Goal: Transaction & Acquisition: Purchase product/service

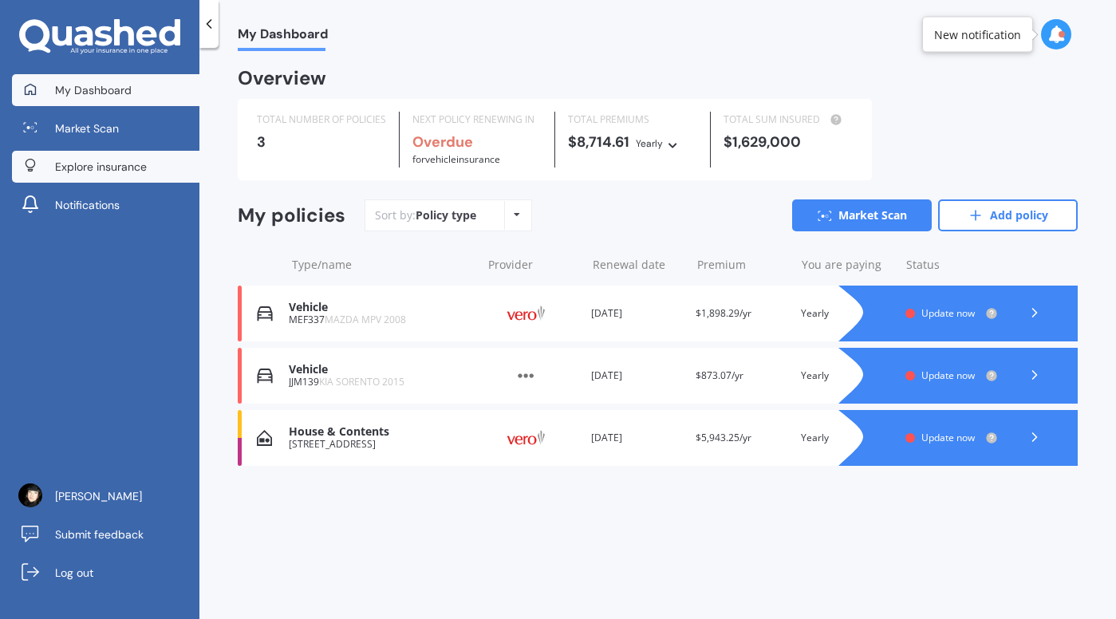
click at [93, 160] on span "Explore insurance" at bounding box center [101, 167] width 92 height 16
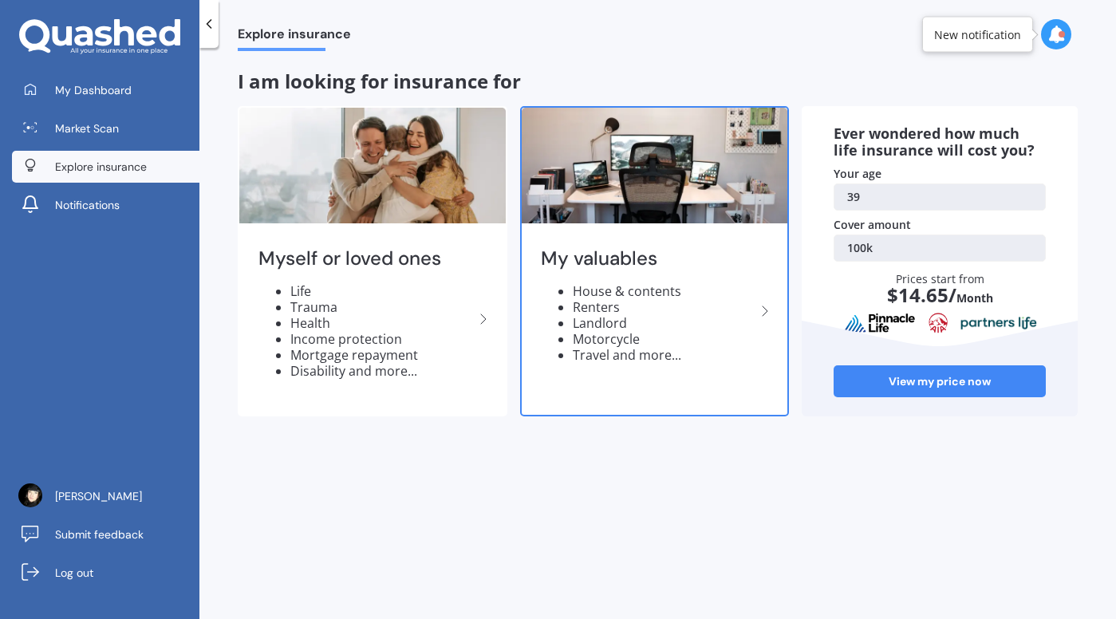
click at [590, 286] on li "House & contents" at bounding box center [664, 291] width 183 height 16
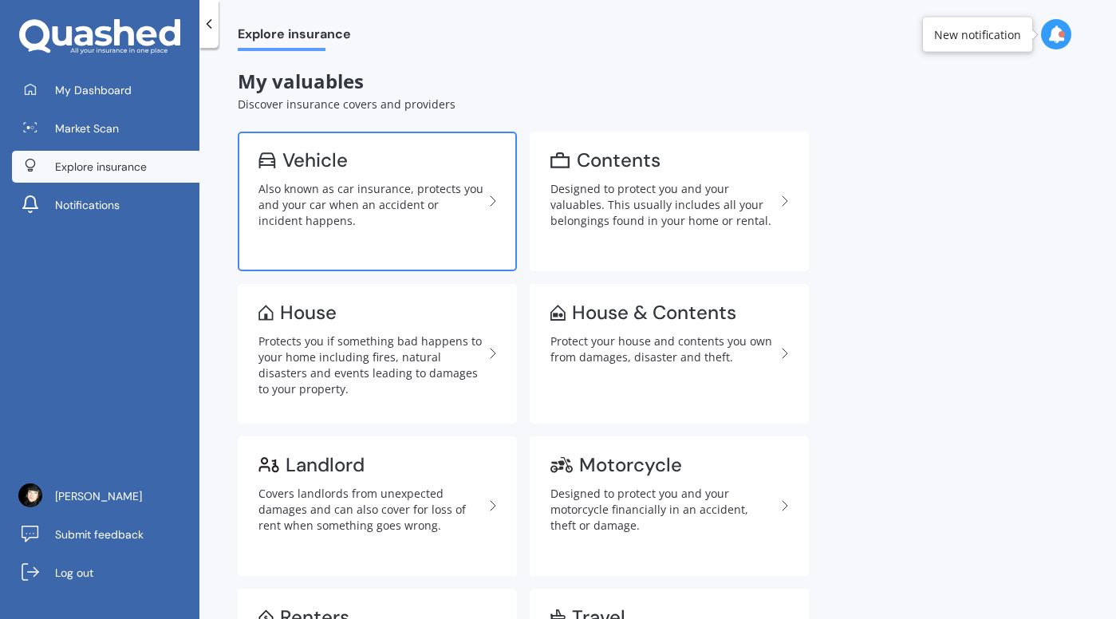
click at [450, 177] on link "Vehicle Also known as car insurance, protects you and your car when an accident…" at bounding box center [377, 202] width 279 height 140
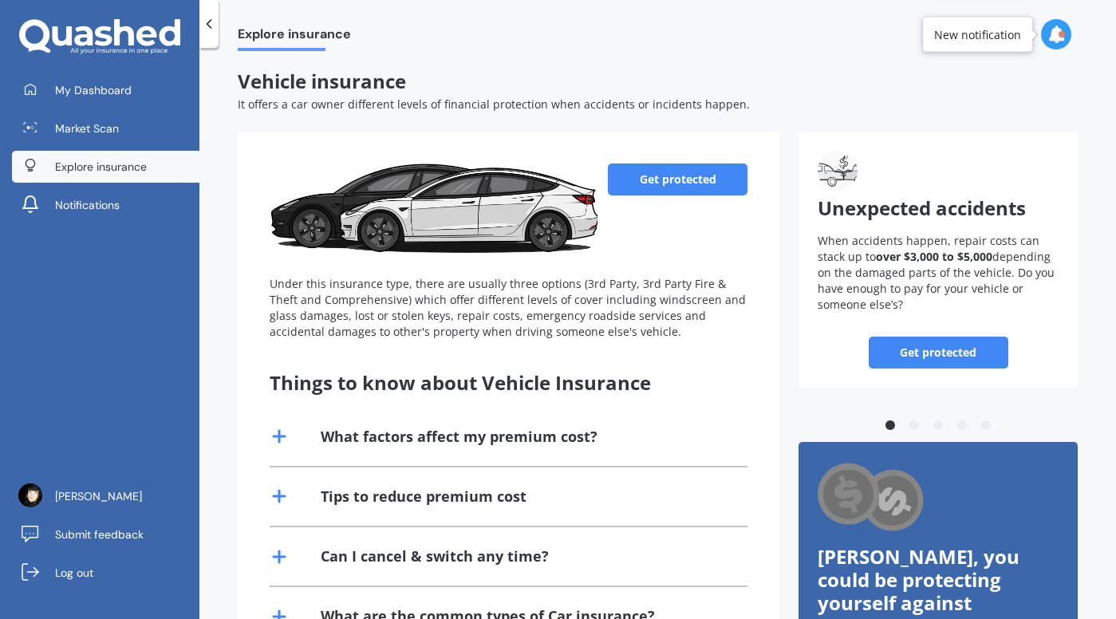
click at [689, 177] on link "Get protected" at bounding box center [678, 180] width 140 height 32
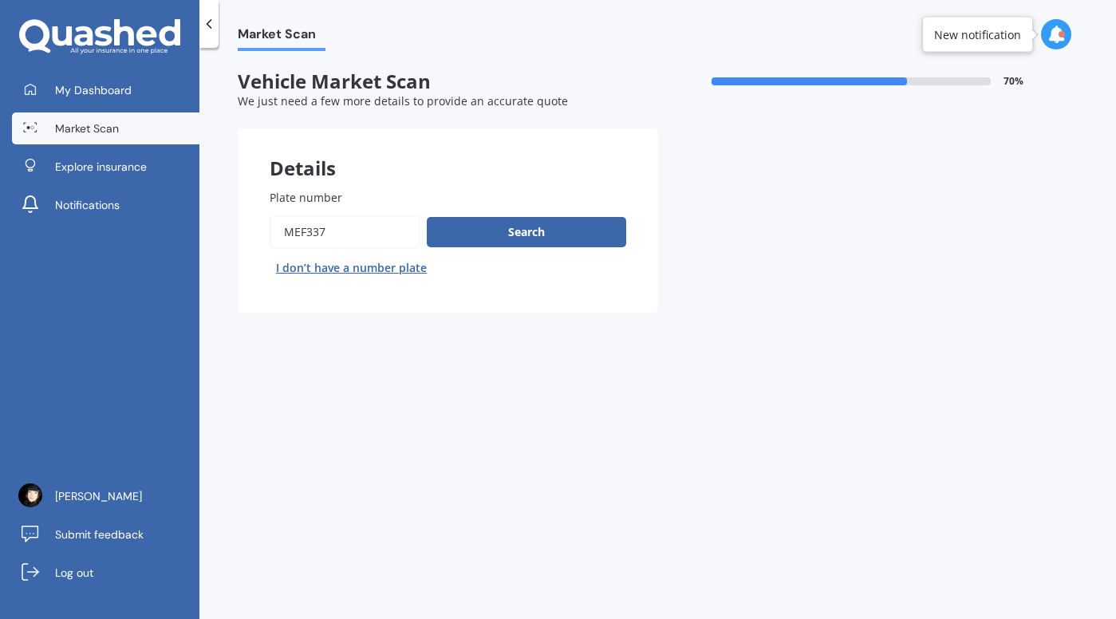
click at [394, 217] on input "Plate number" at bounding box center [345, 232] width 151 height 34
click at [386, 228] on input "Plate number" at bounding box center [345, 232] width 151 height 34
click at [371, 270] on button "I don’t have a number plate" at bounding box center [352, 268] width 164 height 26
select select "01"
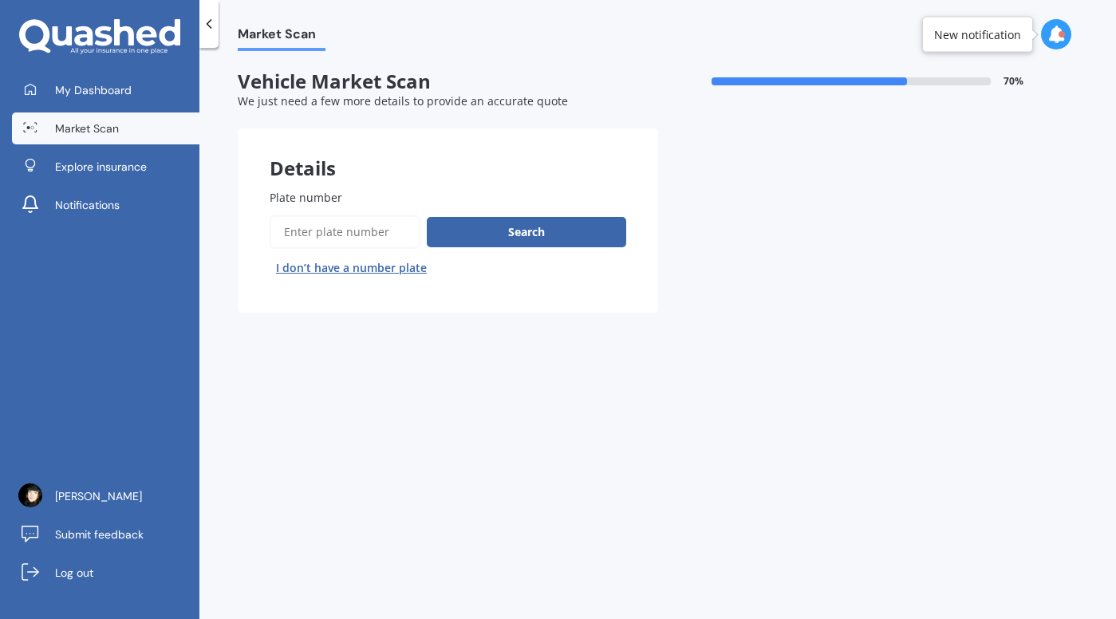
select select "1986"
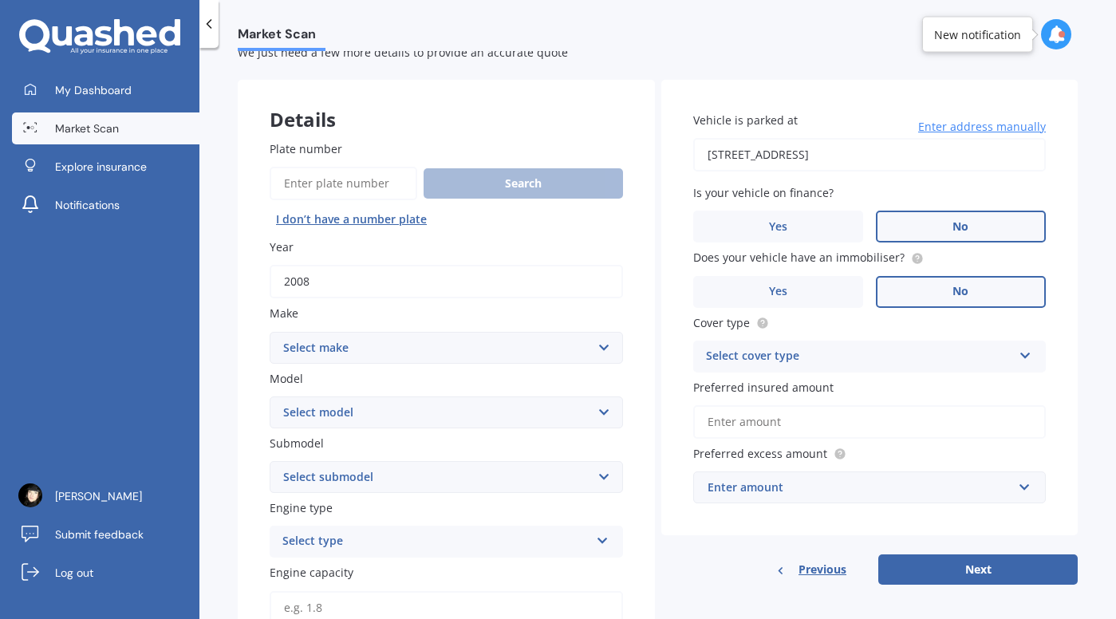
scroll to position [67, 0]
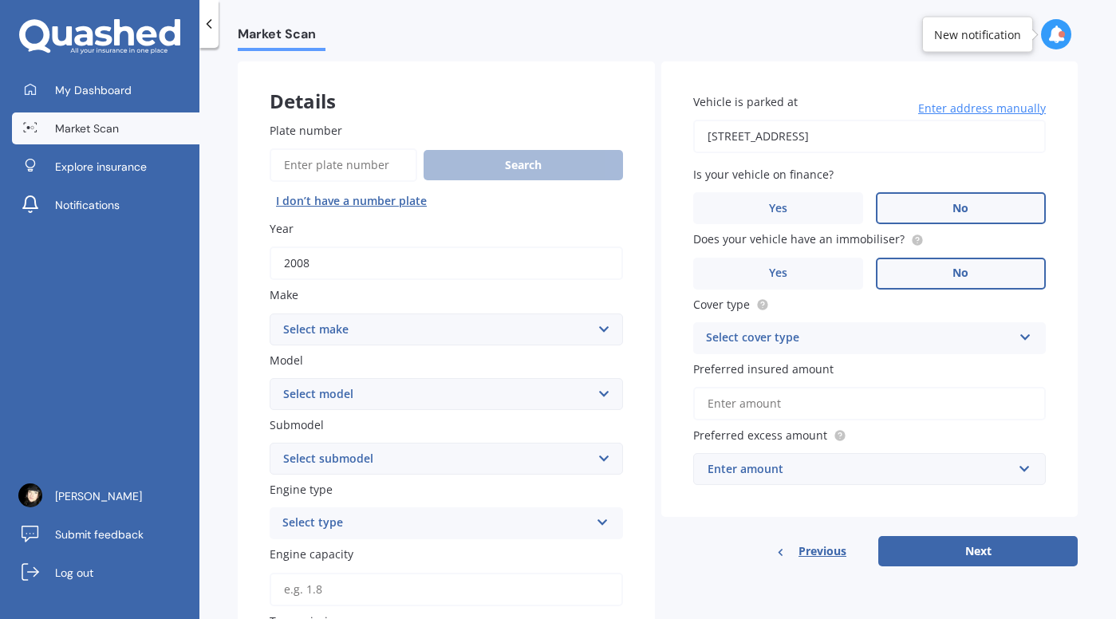
drag, startPoint x: 338, startPoint y: 270, endPoint x: 228, endPoint y: 262, distance: 110.3
click at [227, 262] on div "Market Scan Vehicle Market Scan 70 % We just need a few more details to provide…" at bounding box center [657, 336] width 917 height 571
type input "2013"
click at [355, 333] on select "Select make AC ALFA ROMEO ASTON [PERSON_NAME] AUDI AUSTIN BEDFORD Bentley BMW B…" at bounding box center [446, 329] width 353 height 32
select select "AUDI"
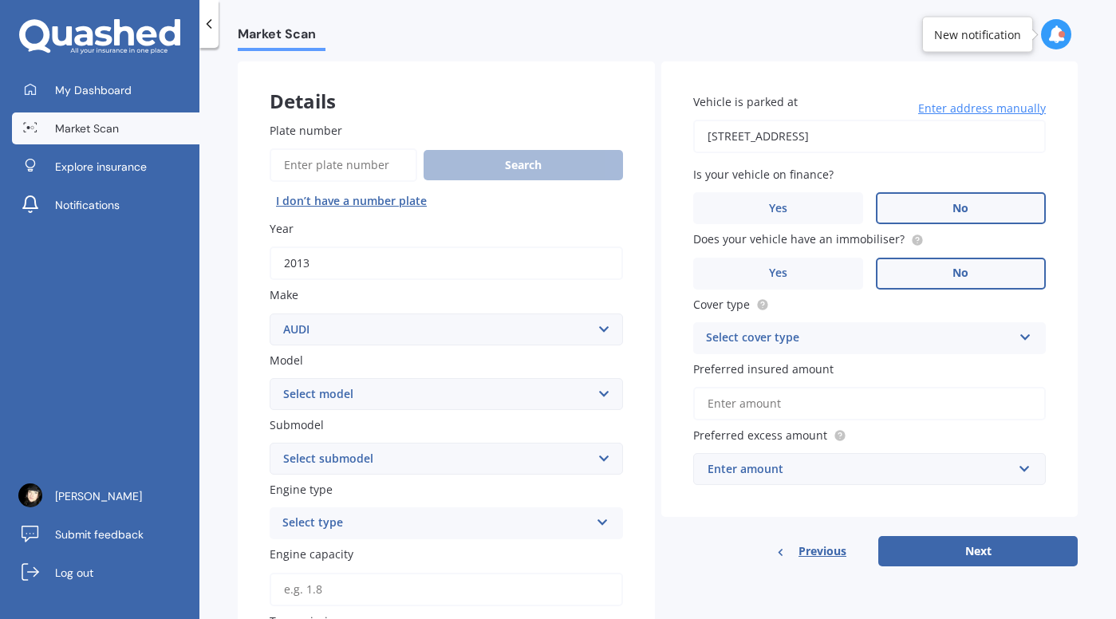
click at [270, 313] on select "Select make AC ALFA ROMEO ASTON [PERSON_NAME] AUDI AUSTIN BEDFORD Bentley BMW B…" at bounding box center [446, 329] width 353 height 32
click at [361, 387] on select "Select model" at bounding box center [446, 394] width 353 height 32
select select "A3"
click at [270, 379] on select "Select model 100 200T 80 90 A1 A3 A4 A4 All Road 4WD A5 A6 A7 A8 Allroad Cabrio…" at bounding box center [446, 394] width 353 height 32
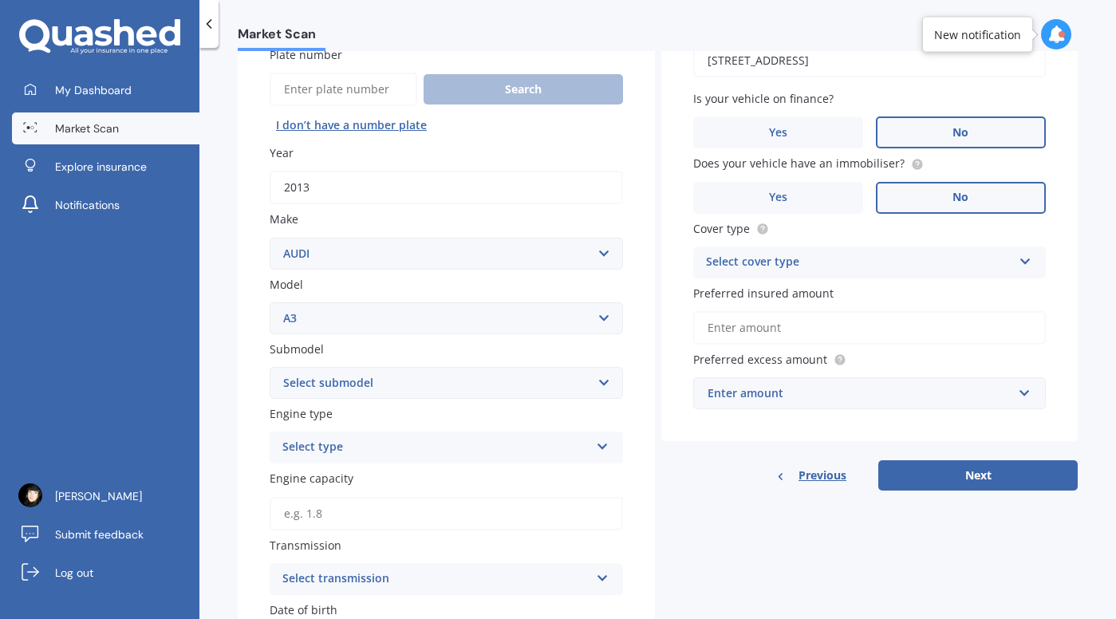
scroll to position [167, 0]
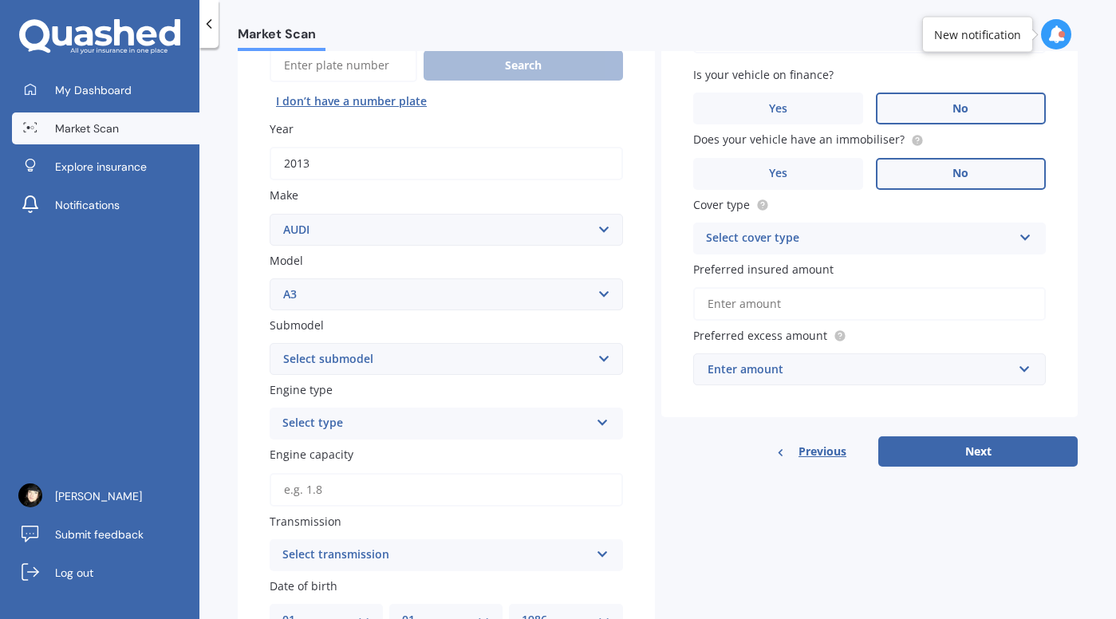
click at [460, 349] on select "Select submodel (All other) 1.4 TFSI 1.6 1.8 Non Turbo 1.8 Turbo 2.0 FSI 2.0 TD…" at bounding box center [446, 359] width 353 height 32
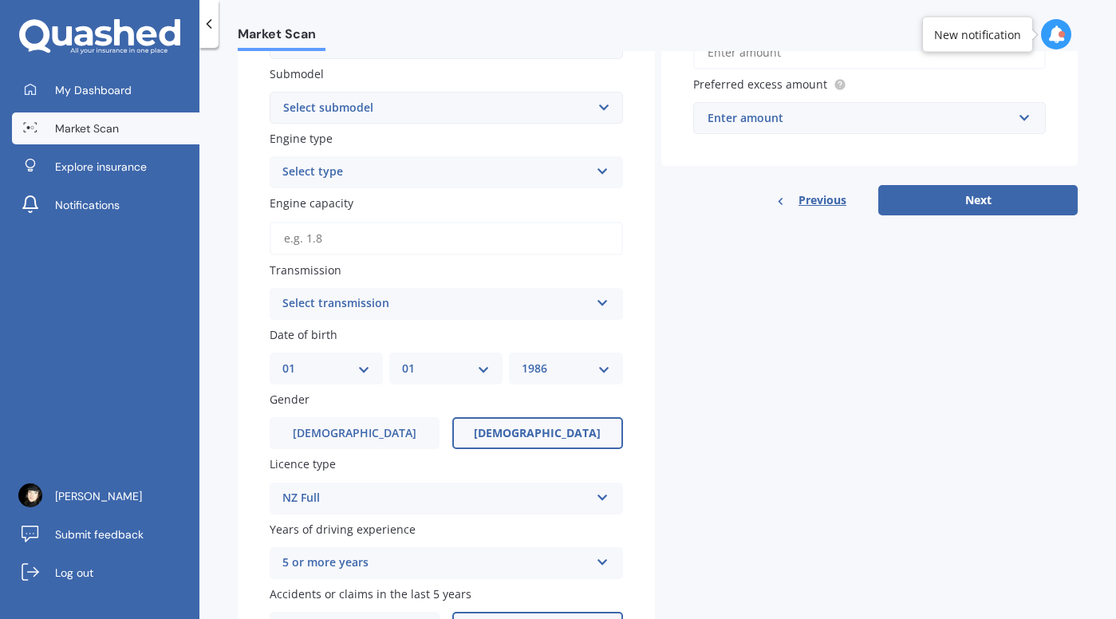
scroll to position [420, 0]
click at [475, 309] on div "Select transmission" at bounding box center [435, 302] width 307 height 19
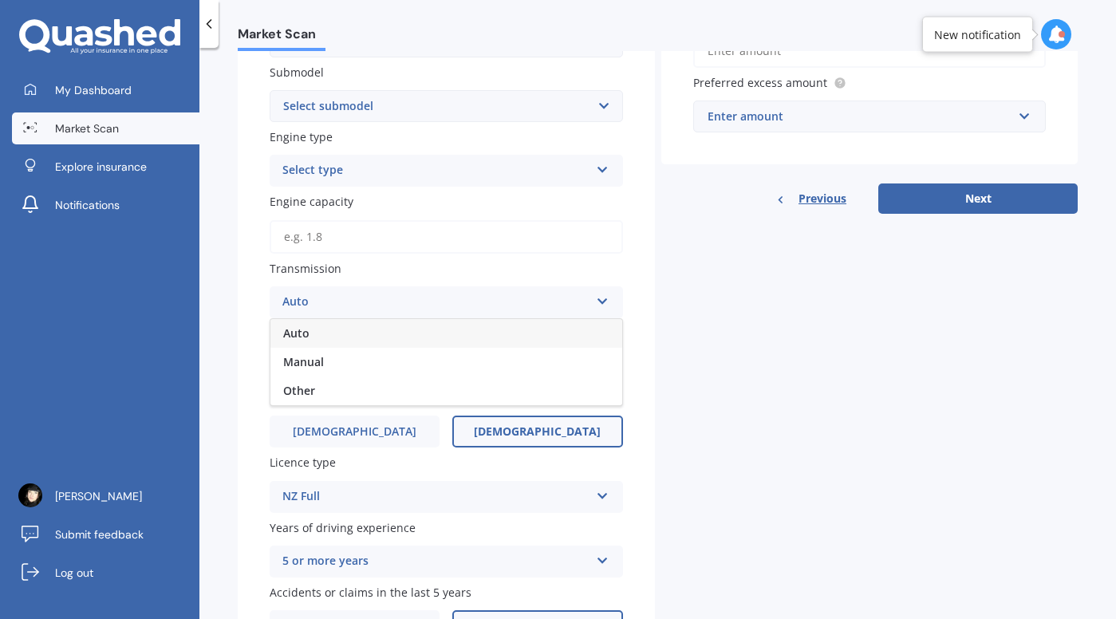
click at [475, 309] on div "Auto" at bounding box center [435, 302] width 307 height 19
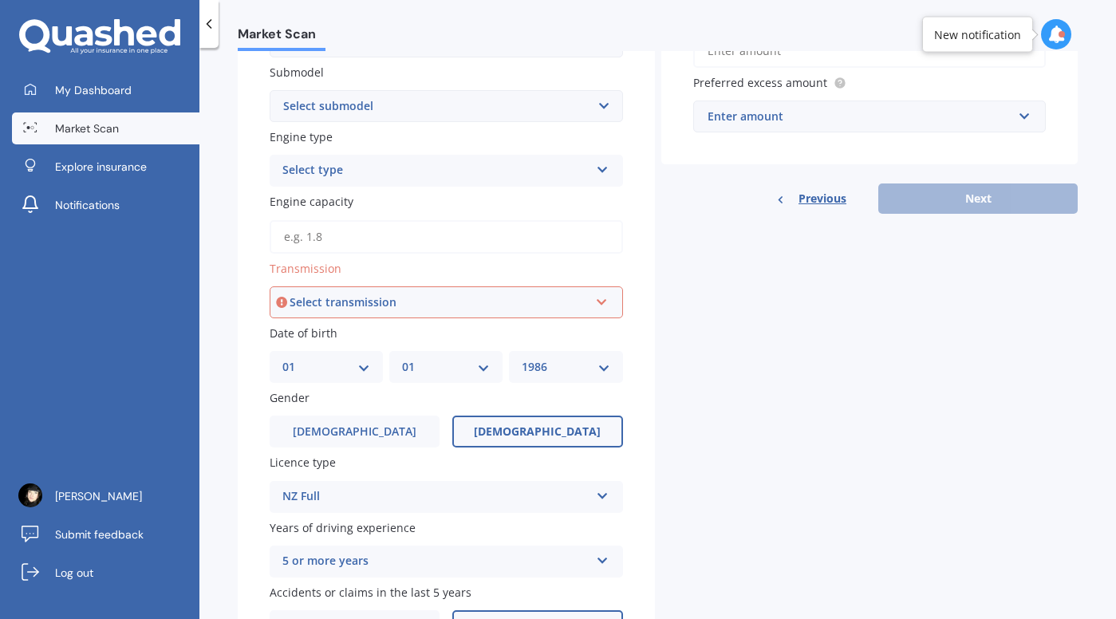
click at [475, 309] on div "Select transmission" at bounding box center [439, 303] width 299 height 18
click at [450, 338] on div "Auto" at bounding box center [446, 332] width 350 height 29
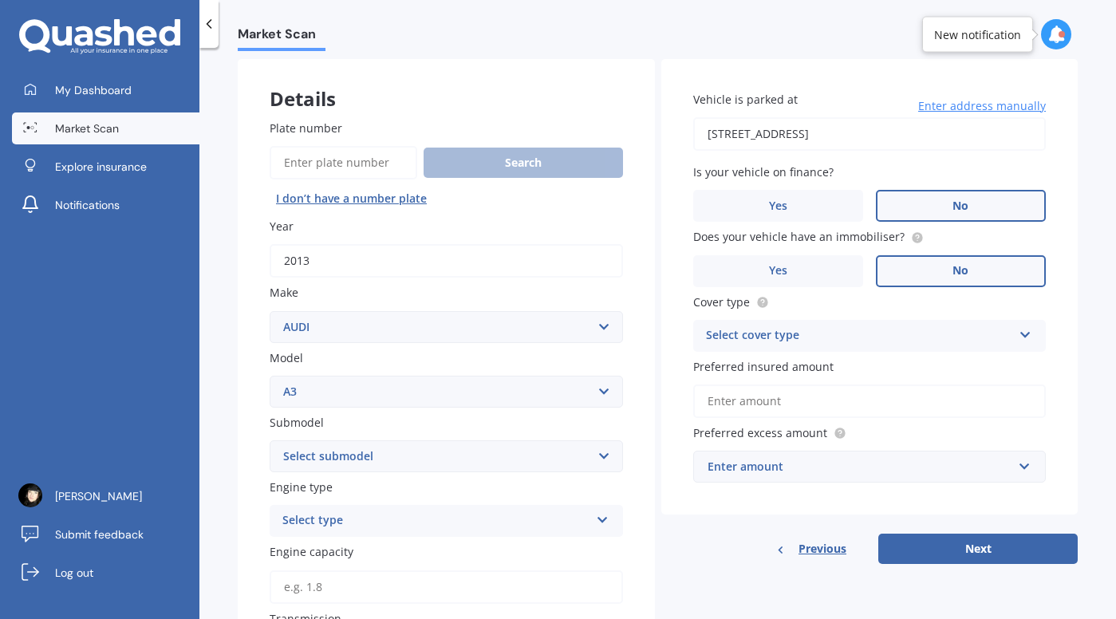
scroll to position [85, 0]
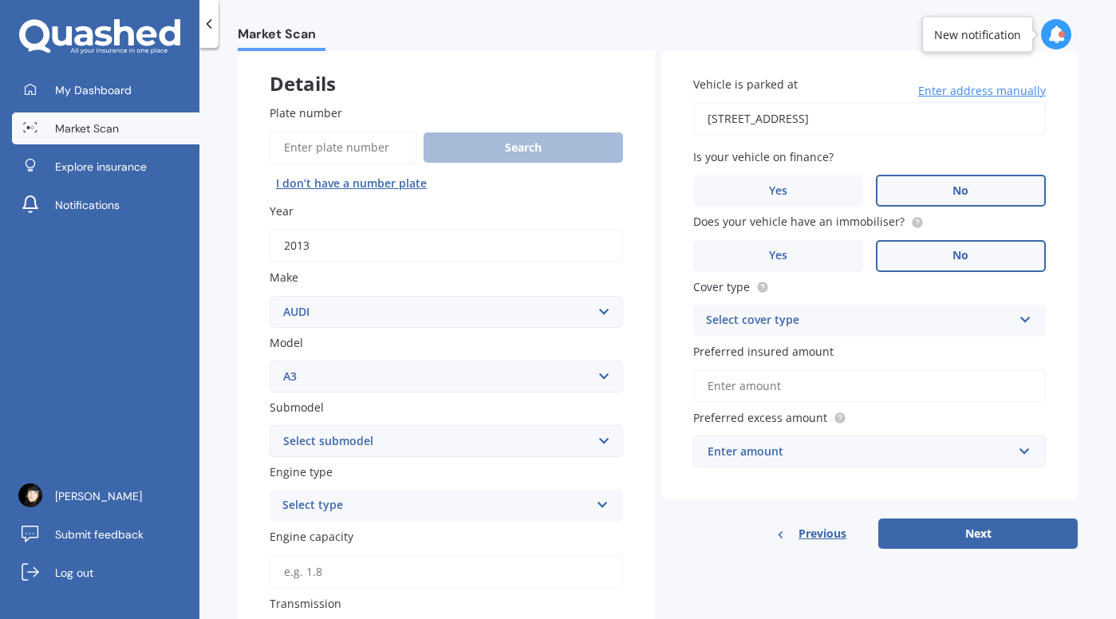
click at [739, 319] on div "Select cover type" at bounding box center [859, 320] width 307 height 19
click at [746, 350] on span "Comprehensive" at bounding box center [749, 351] width 85 height 15
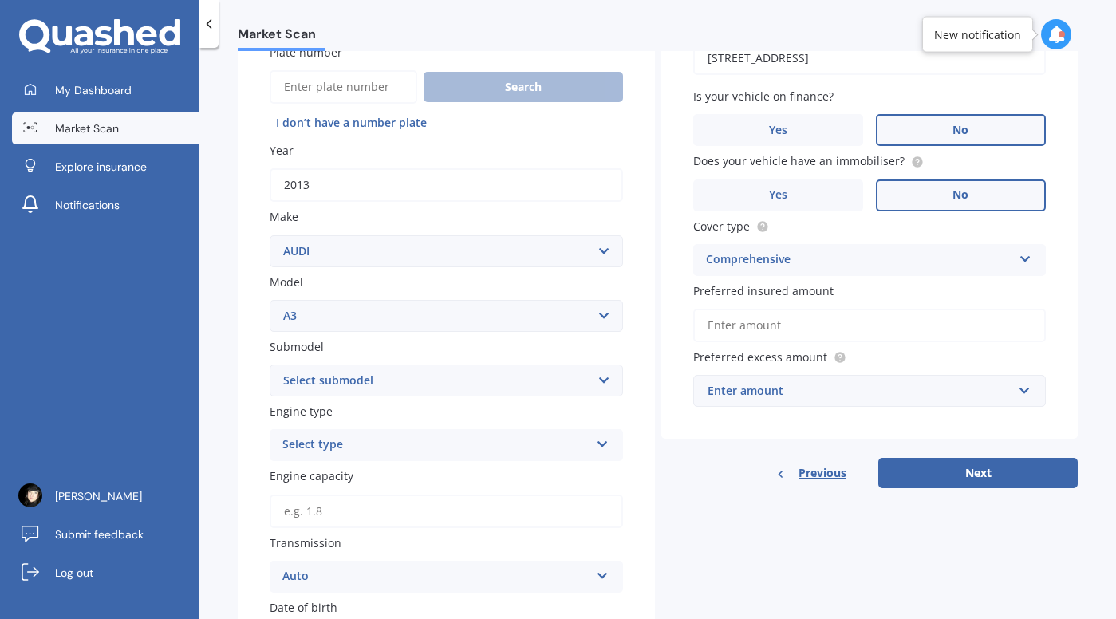
scroll to position [160, 0]
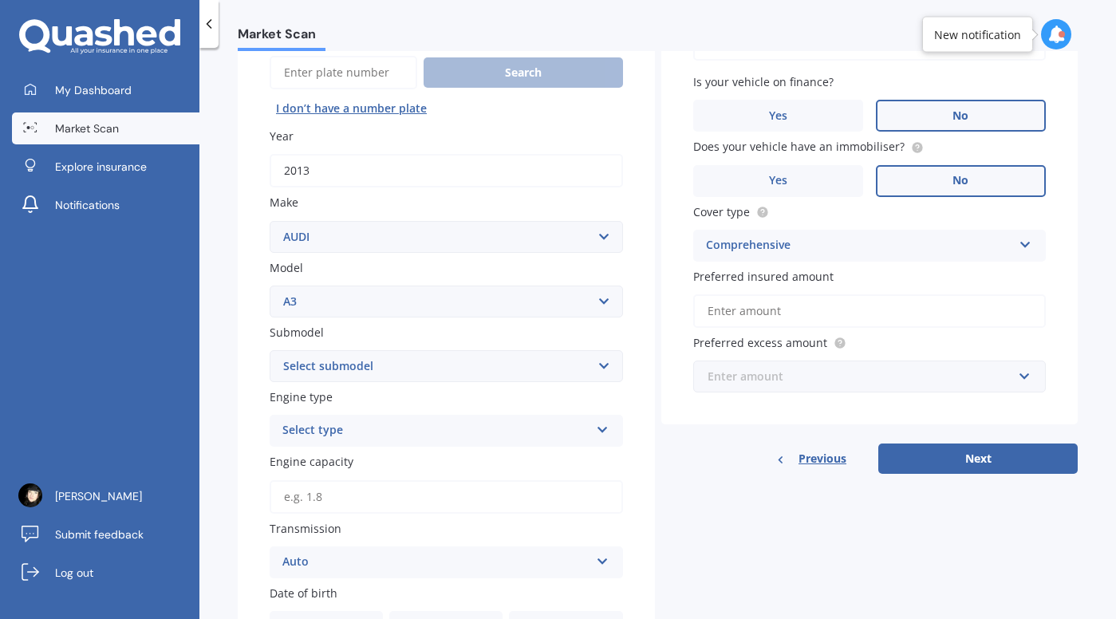
click at [772, 389] on input "text" at bounding box center [864, 376] width 339 height 30
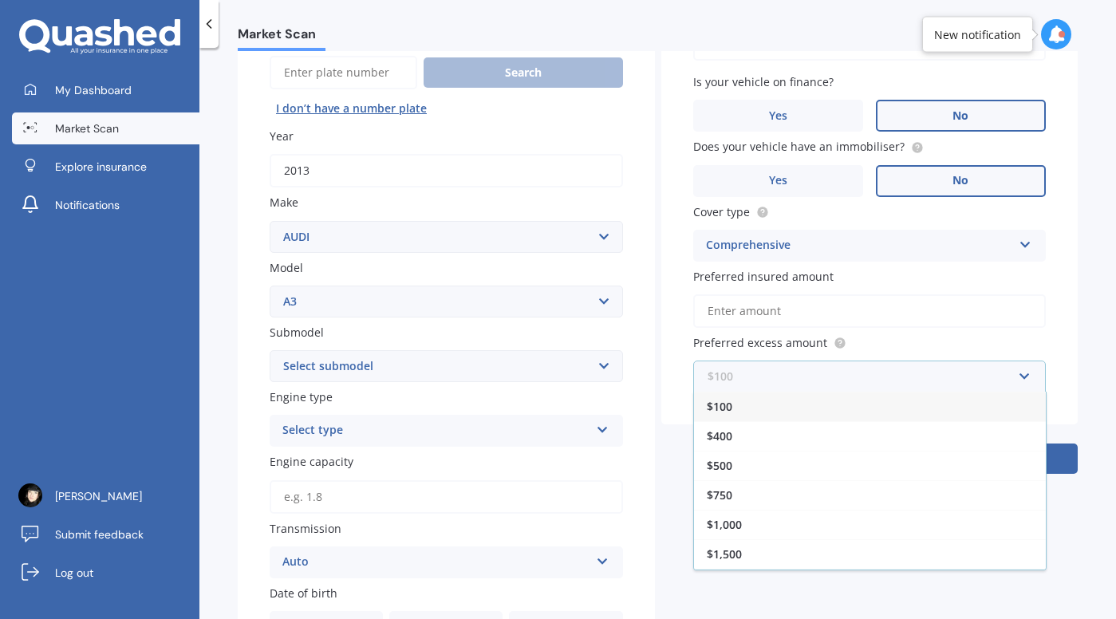
click at [772, 389] on input "text" at bounding box center [864, 376] width 339 height 30
click at [905, 343] on label "Preferred excess amount" at bounding box center [866, 342] width 347 height 17
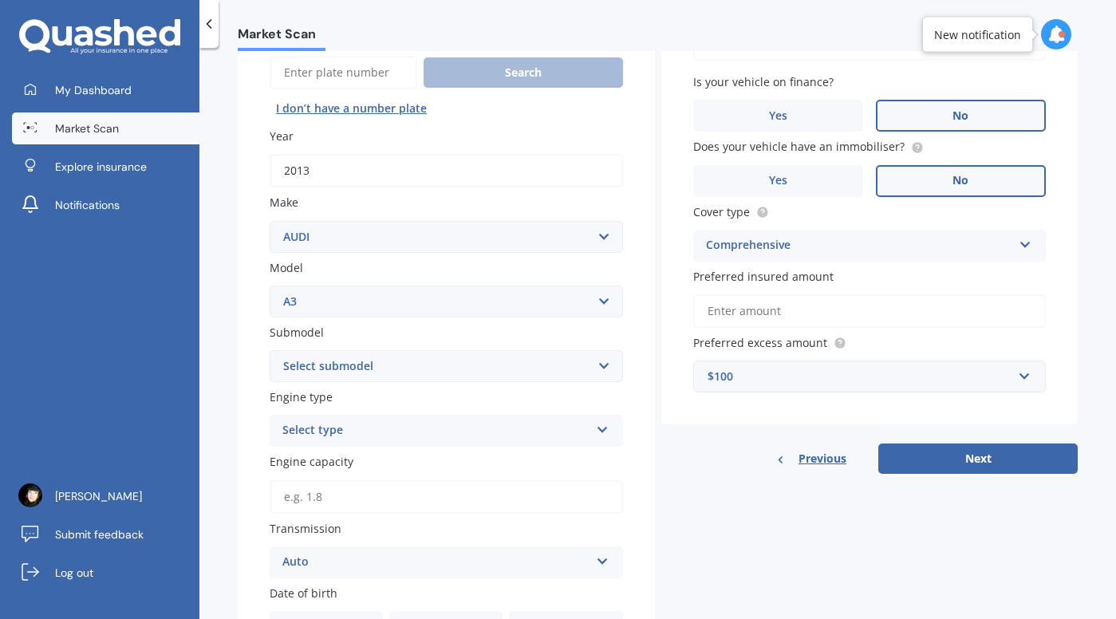
click at [1007, 474] on button "Next" at bounding box center [977, 459] width 199 height 30
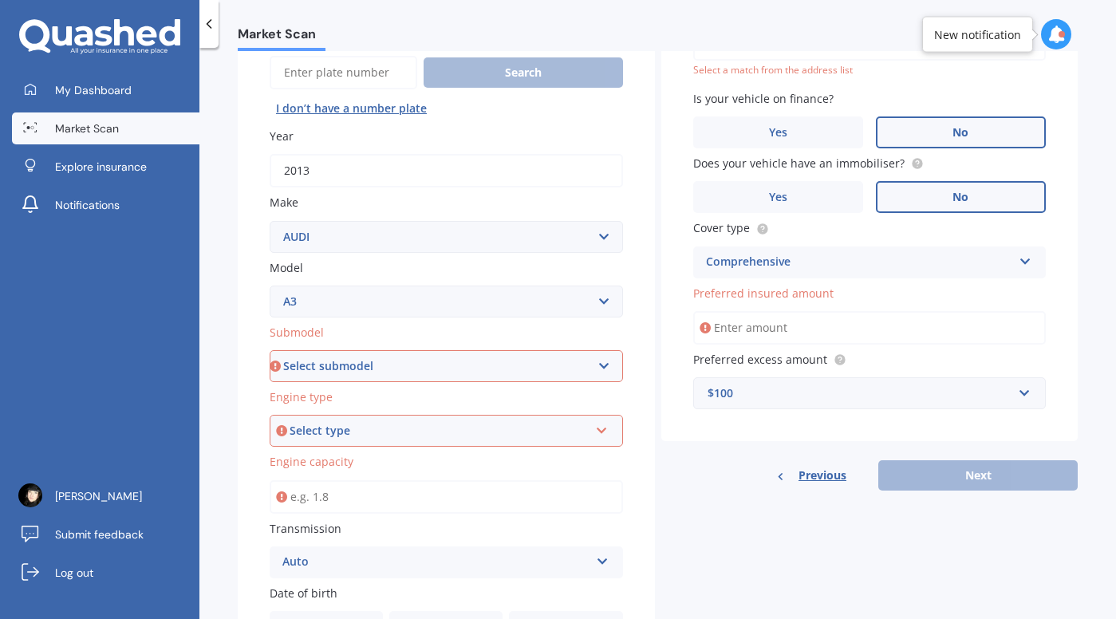
click at [772, 337] on input "Preferred insured amount" at bounding box center [869, 328] width 353 height 34
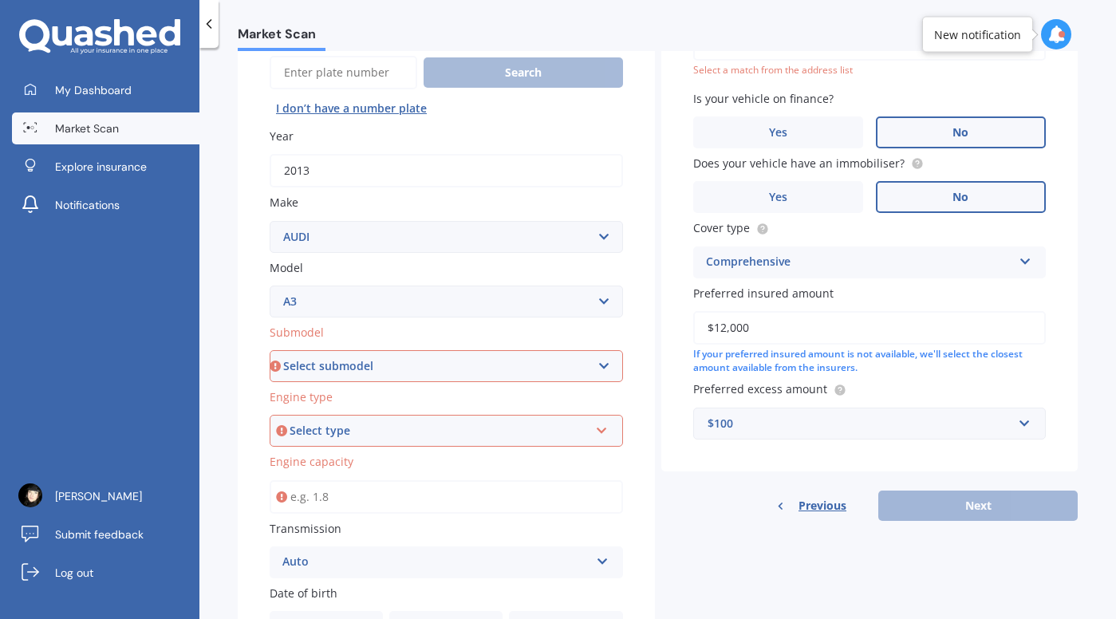
type input "$12,000"
click at [750, 511] on div "Previous Next" at bounding box center [869, 506] width 417 height 30
click at [429, 365] on select "Select submodel (All other) 1.4 TFSI 1.6 1.8 Non Turbo 1.8 Turbo 2.0 FSI 2.0 TD…" at bounding box center [446, 366] width 353 height 32
select select "1.4 TFSI"
click at [270, 352] on select "Select submodel (All other) 1.4 TFSI 1.6 1.8 Non Turbo 1.8 Turbo 2.0 FSI 2.0 TD…" at bounding box center [446, 366] width 353 height 32
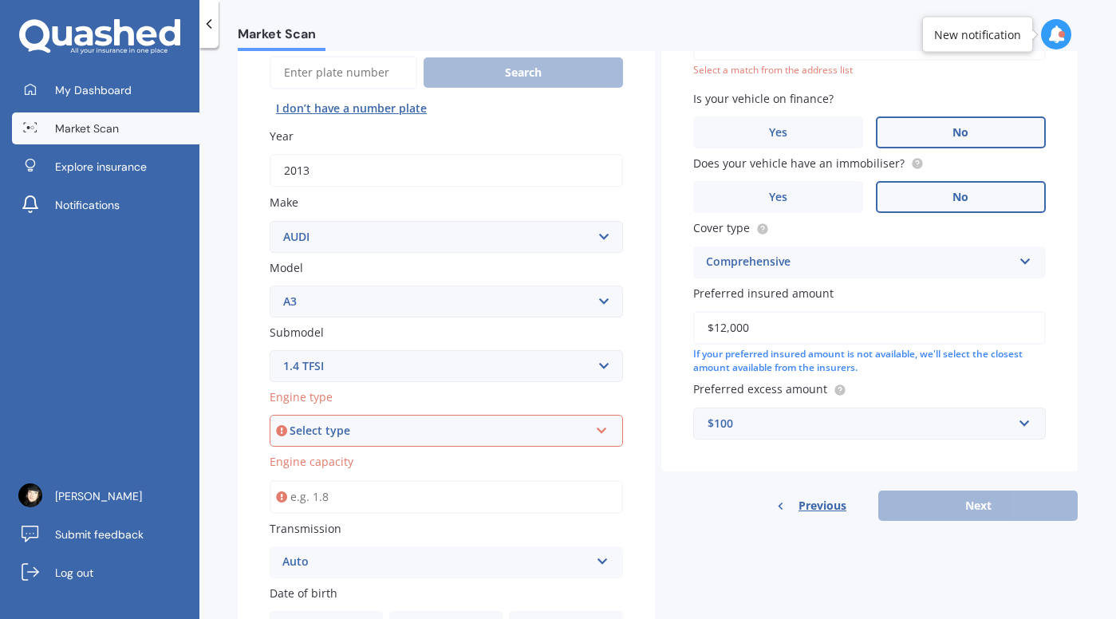
click at [357, 428] on div "Select type" at bounding box center [439, 431] width 299 height 18
click at [325, 466] on div "Petrol" at bounding box center [446, 461] width 350 height 29
click at [369, 506] on input "Engine capacity" at bounding box center [446, 497] width 353 height 34
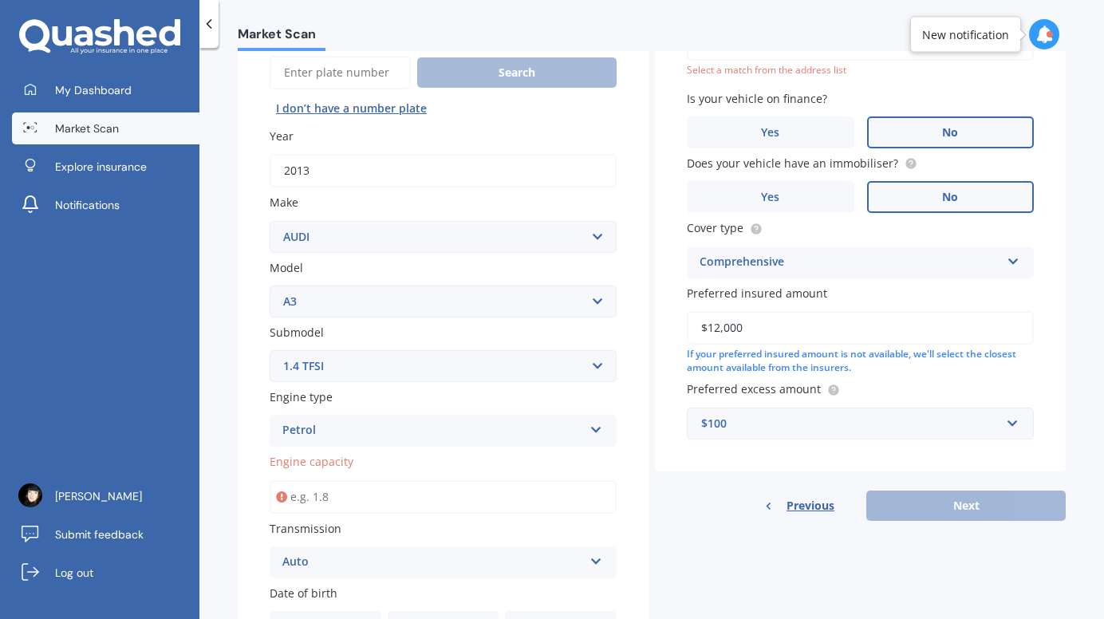
click at [392, 470] on label "Engine capacity" at bounding box center [440, 461] width 341 height 17
click at [392, 480] on input "Engine capacity" at bounding box center [443, 497] width 347 height 34
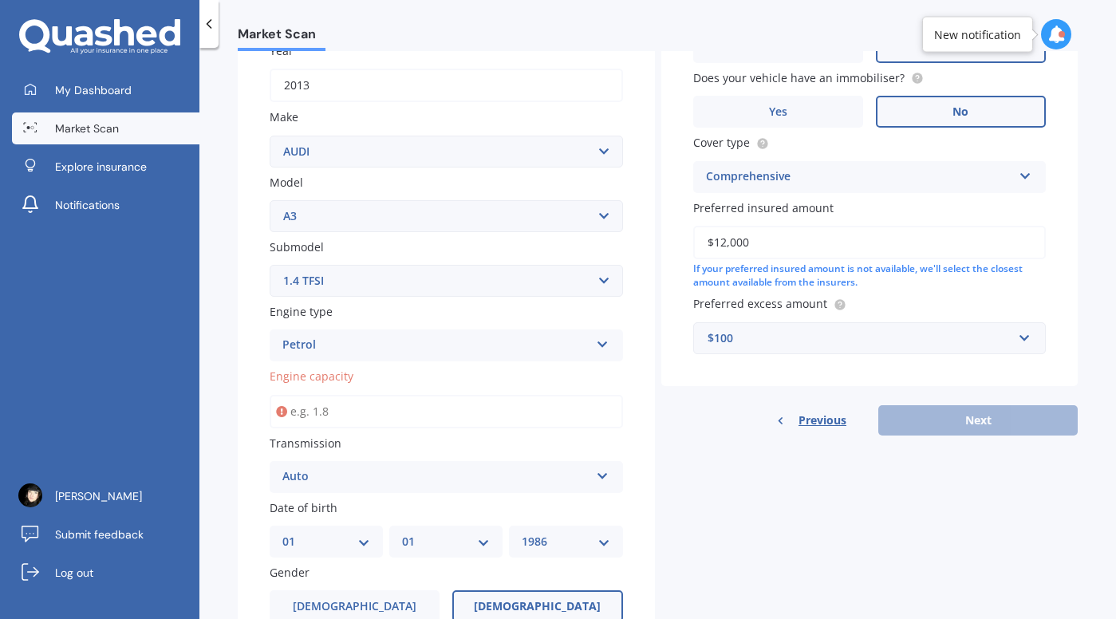
scroll to position [247, 0]
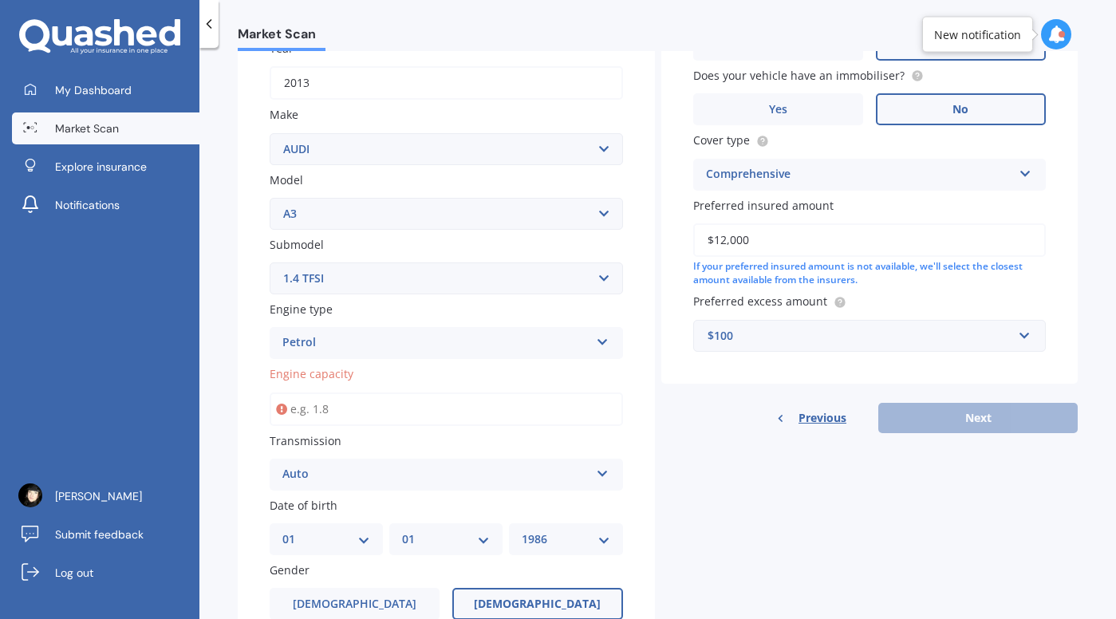
click at [957, 431] on div "Previous Next" at bounding box center [869, 418] width 417 height 30
click at [869, 482] on div "Details Plate number Search I don’t have a number plate Year [DATE] Make Select…" at bounding box center [658, 363] width 840 height 965
click at [538, 411] on input "Engine capacity" at bounding box center [446, 409] width 353 height 34
type input "1.0"
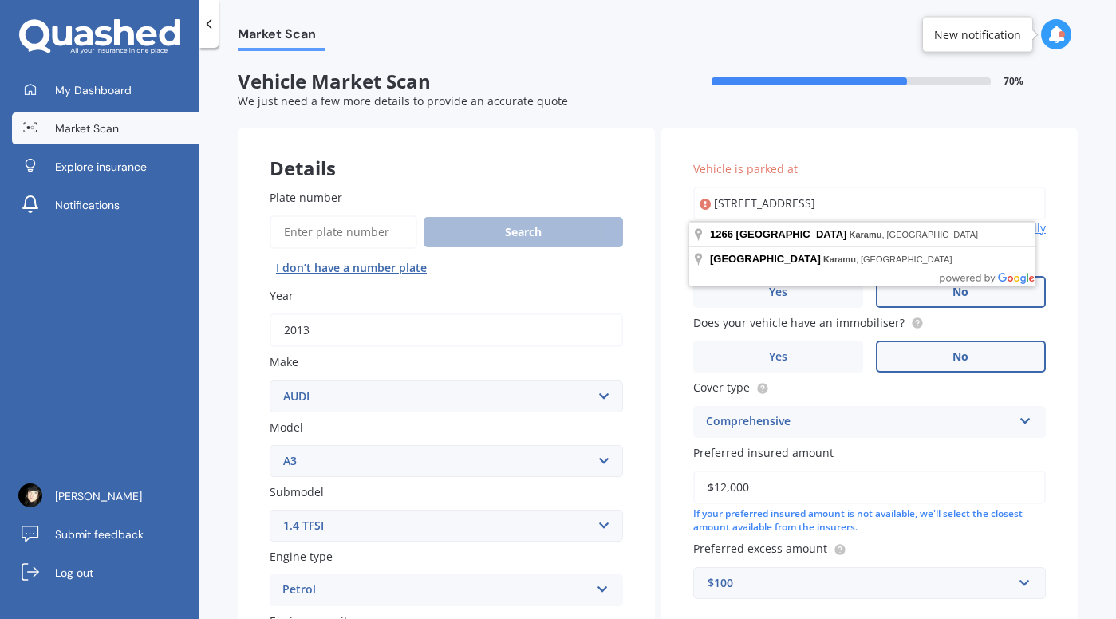
type input "[STREET_ADDRESS]"
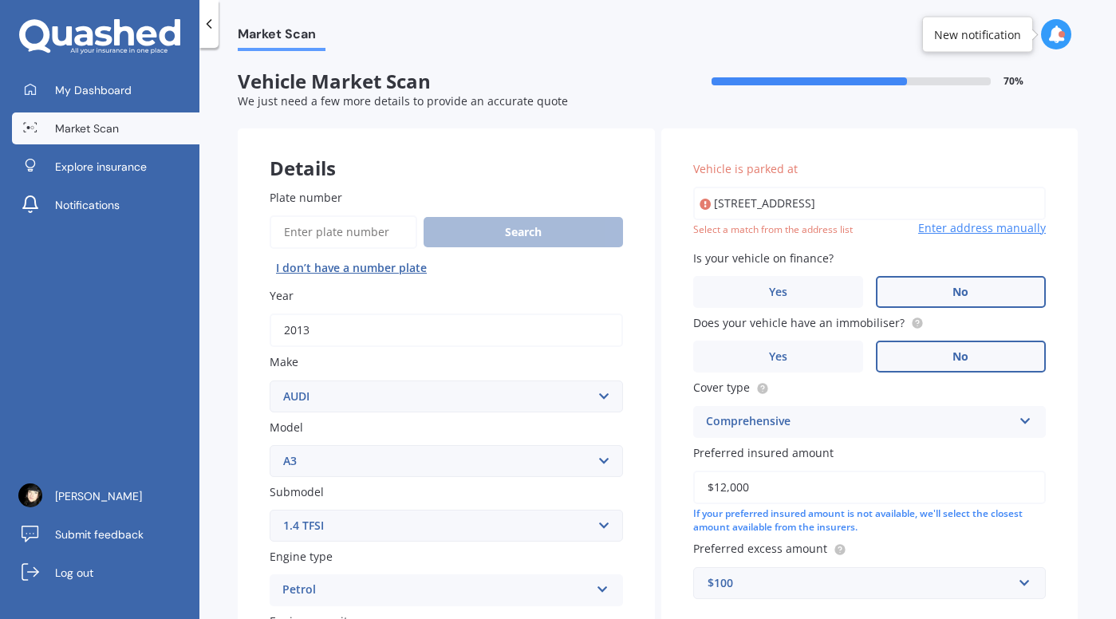
click at [510, 498] on label "Submodel" at bounding box center [443, 491] width 347 height 17
click at [510, 510] on select "Select submodel (All other) 1.4 TFSI 1.6 1.8 Non Turbo 1.8 Turbo 2.0 FSI 2.0 TD…" at bounding box center [446, 526] width 353 height 32
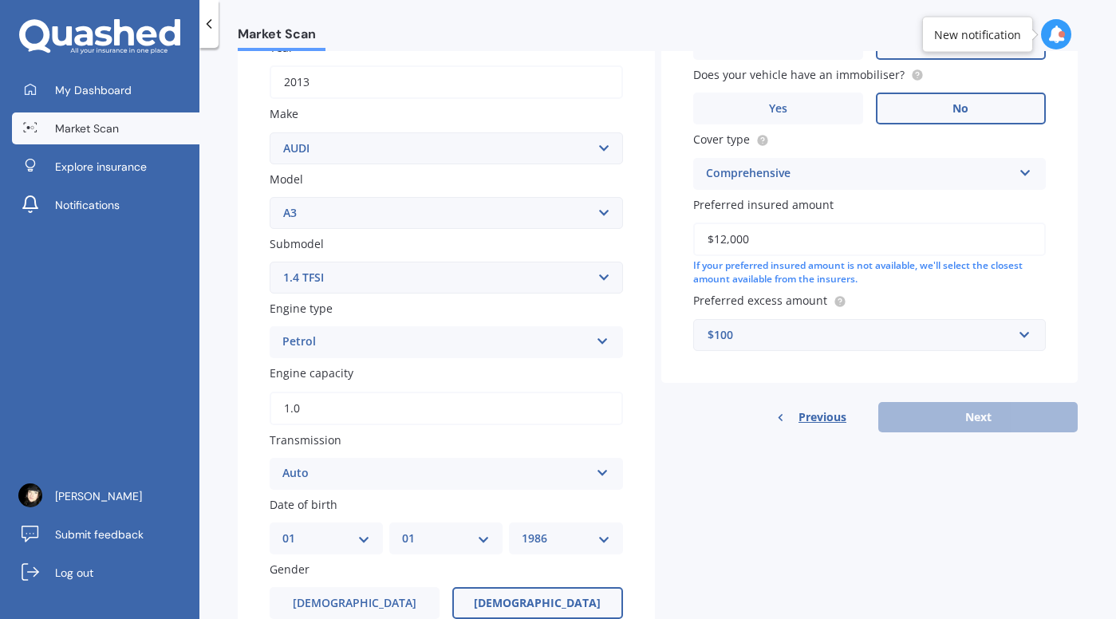
scroll to position [278, 0]
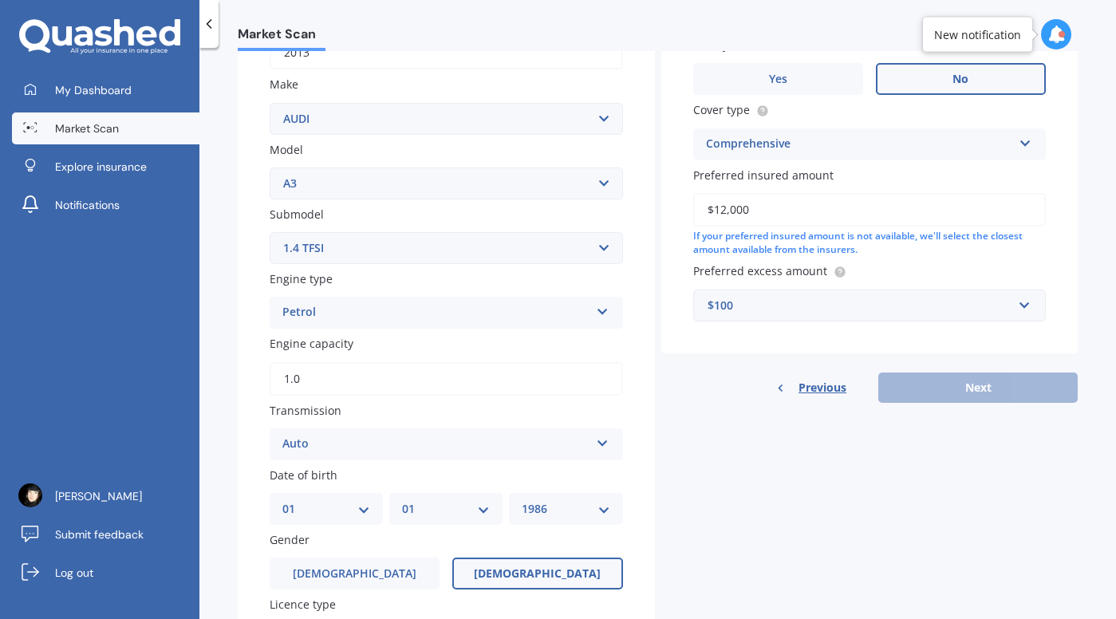
click at [370, 391] on input "1.0" at bounding box center [446, 379] width 353 height 34
type input "1.4"
click at [525, 415] on label "Transmission" at bounding box center [443, 410] width 347 height 17
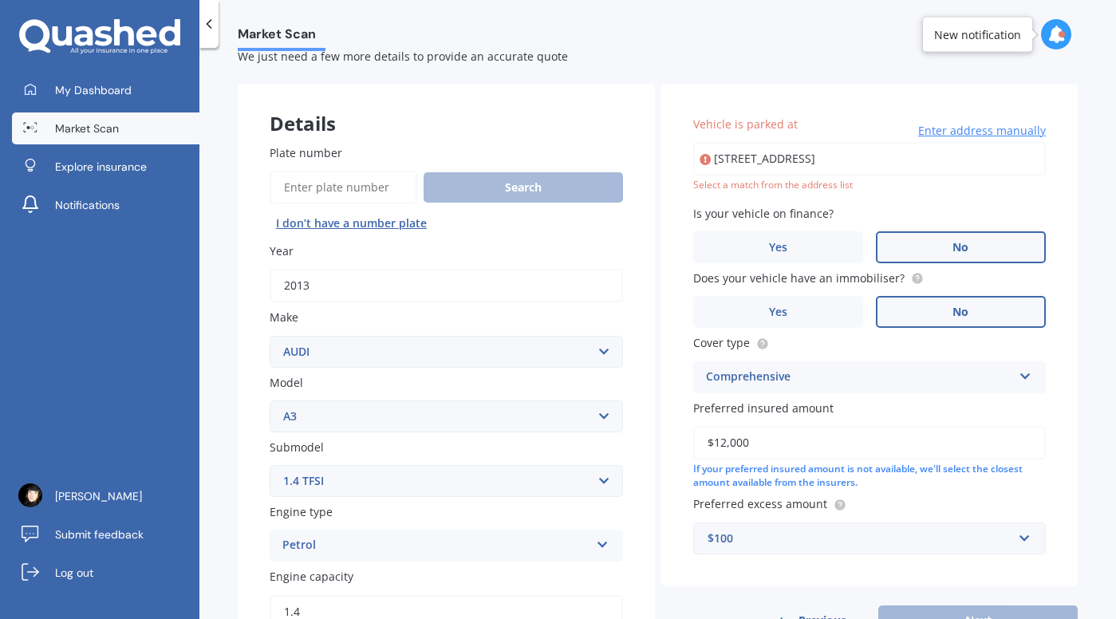
scroll to position [39, 0]
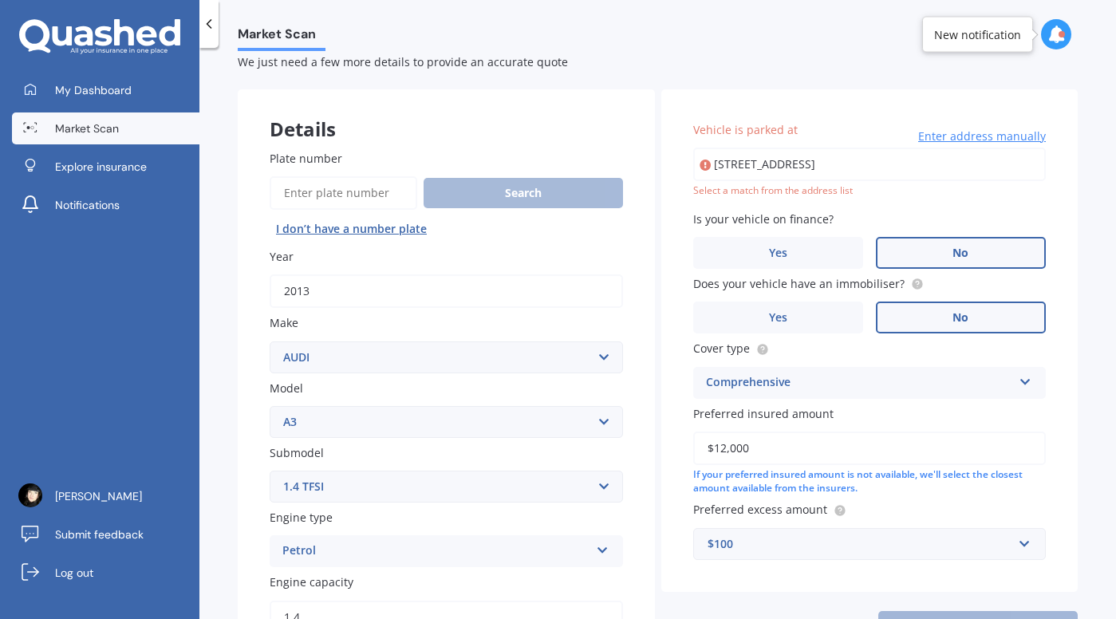
click at [959, 165] on input "[STREET_ADDRESS]" at bounding box center [869, 165] width 353 height 34
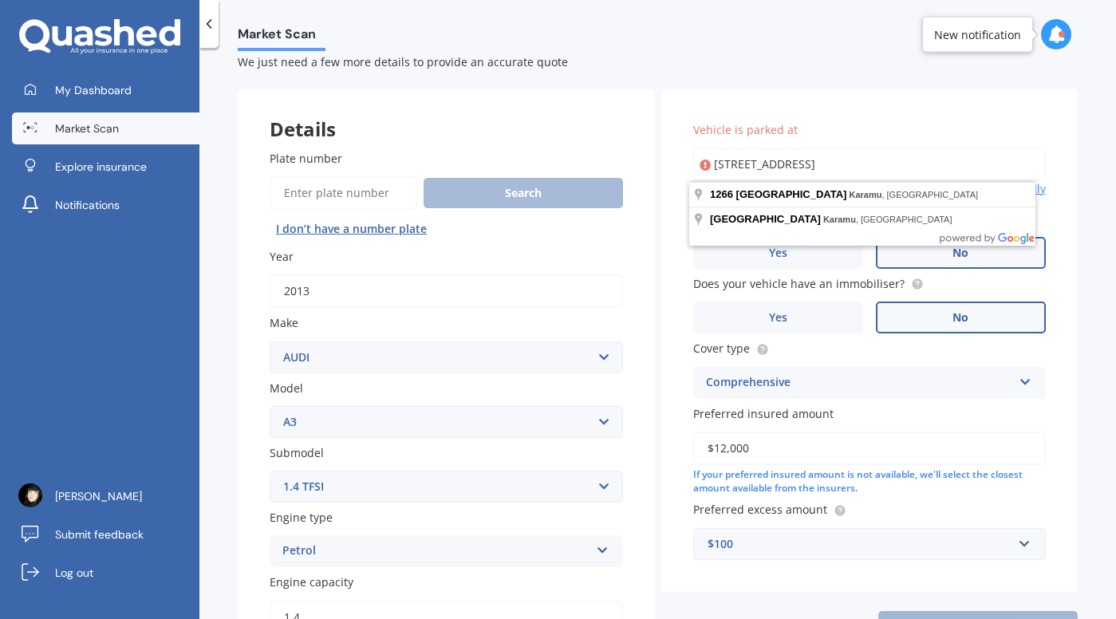
click at [916, 168] on input "[STREET_ADDRESS]" at bounding box center [869, 165] width 353 height 34
click at [693, 148] on div at bounding box center [693, 148] width 0 height 0
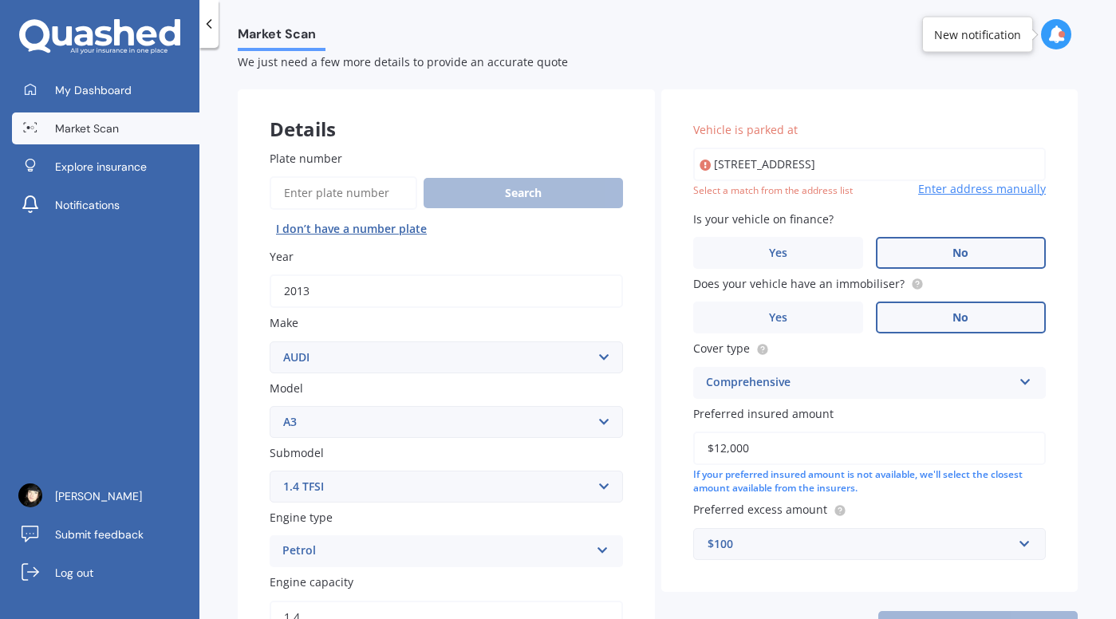
type input "[STREET_ADDRESS]"
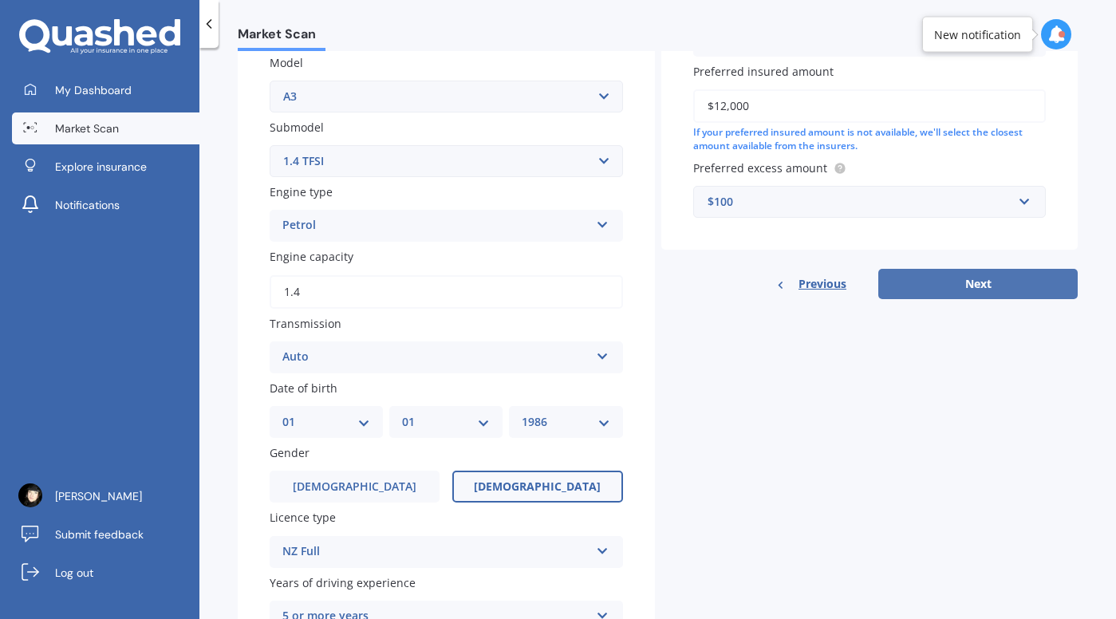
click at [937, 276] on button "Next" at bounding box center [977, 284] width 199 height 30
select select "01"
select select "1986"
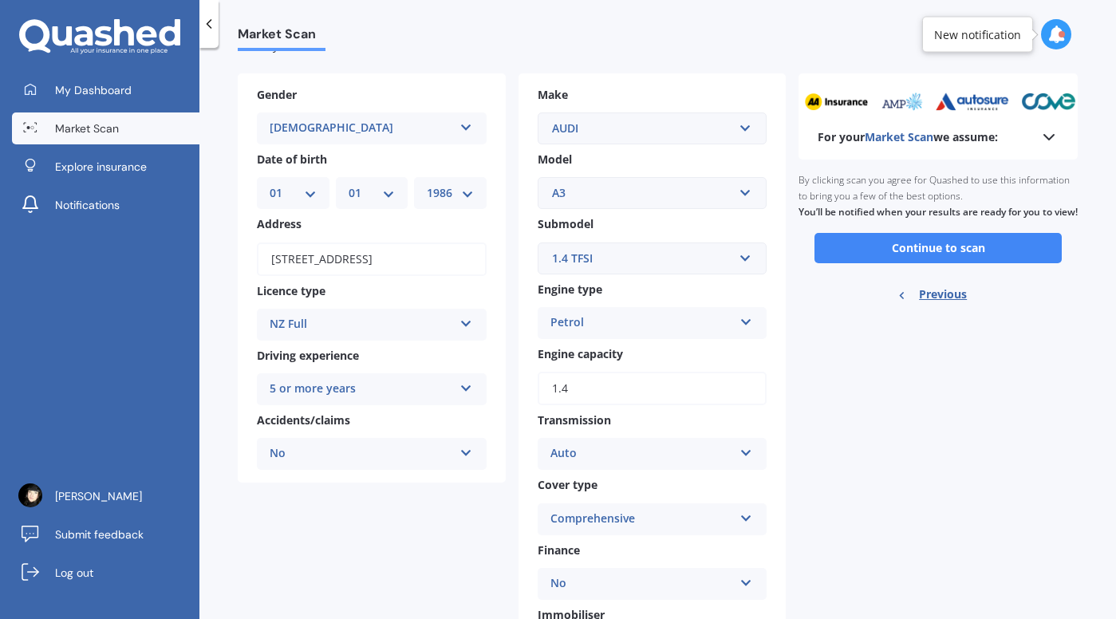
scroll to position [0, 0]
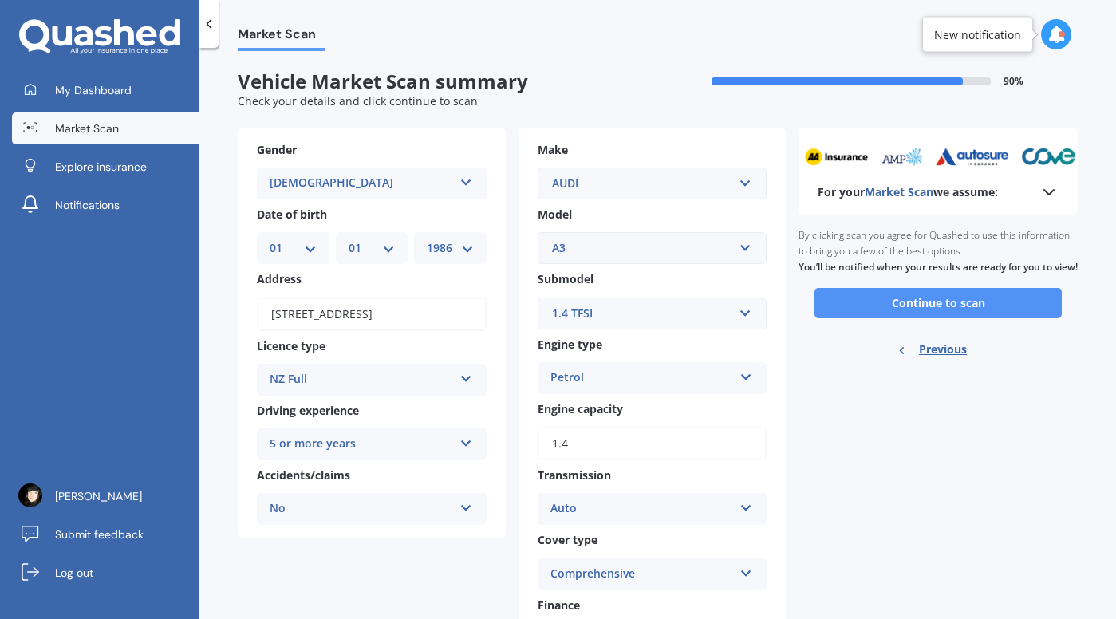
click at [954, 316] on button "Continue to scan" at bounding box center [937, 303] width 247 height 30
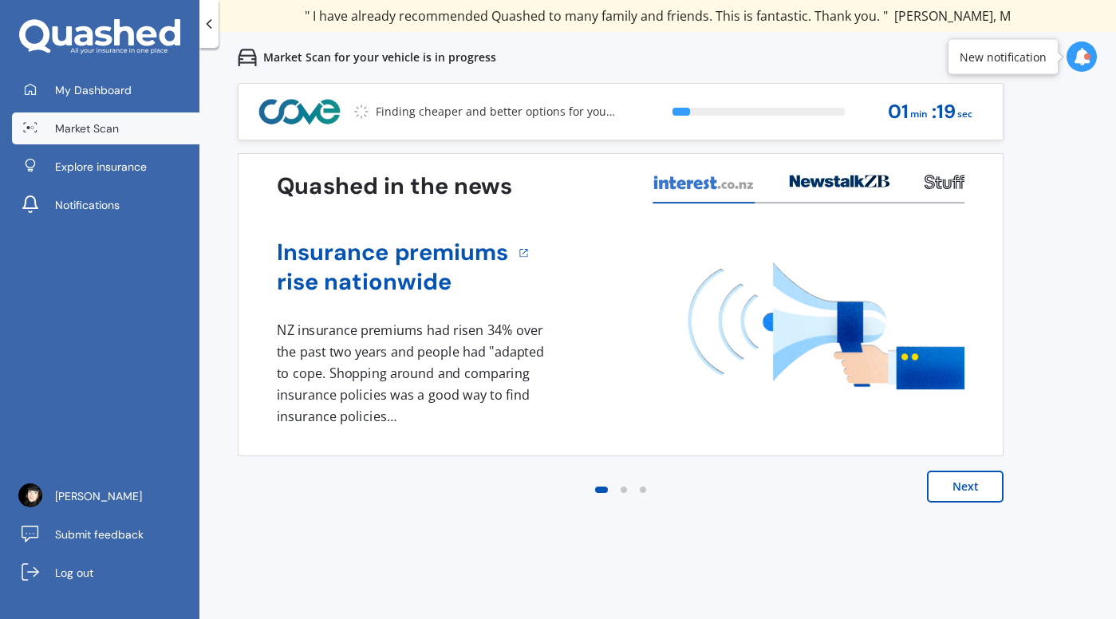
click at [981, 491] on button "Next" at bounding box center [965, 487] width 77 height 32
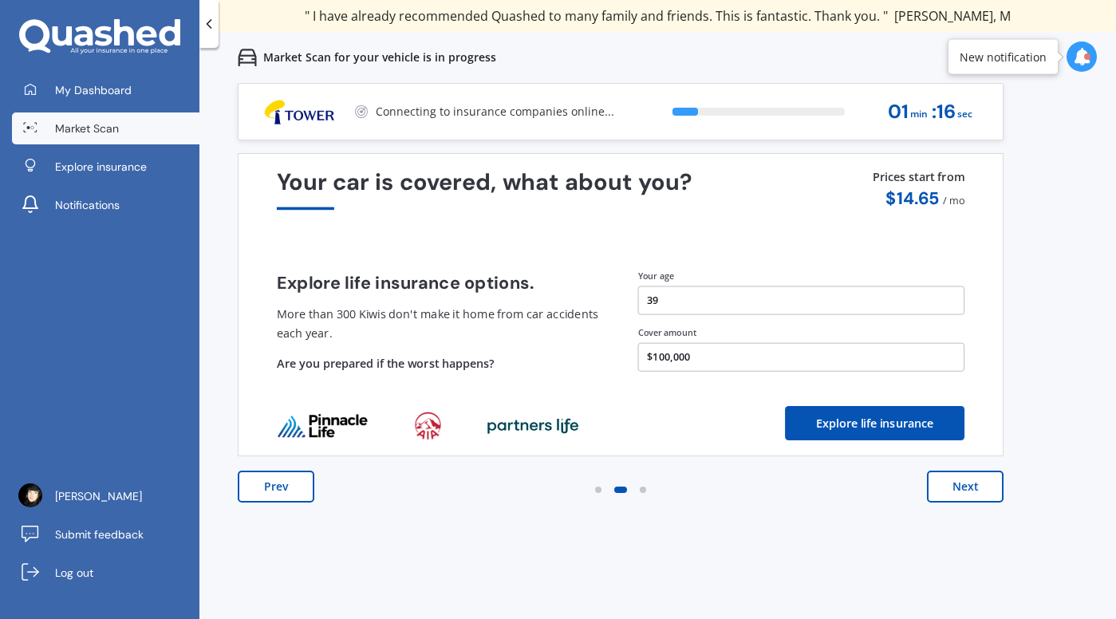
click at [980, 491] on button "Next" at bounding box center [965, 487] width 77 height 32
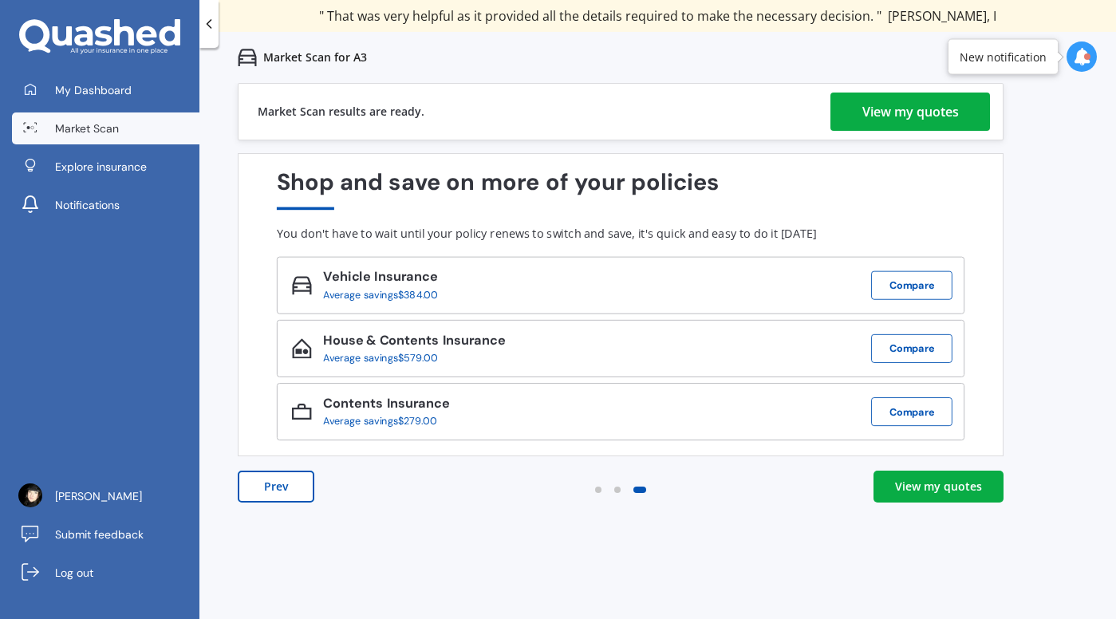
click at [909, 116] on div "View my quotes" at bounding box center [910, 112] width 97 height 38
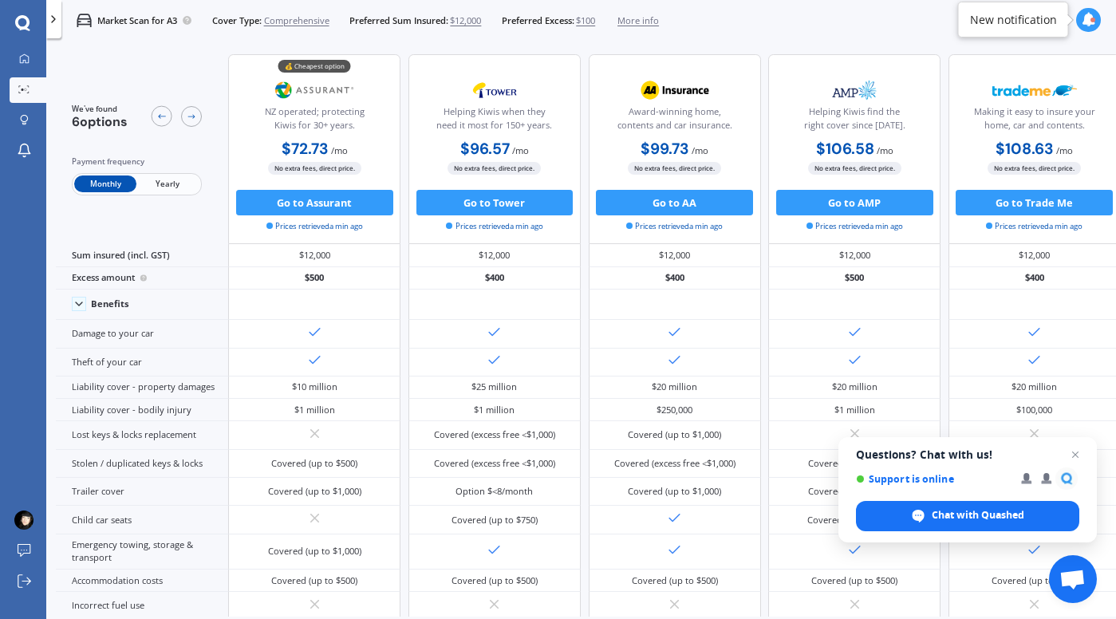
click at [171, 183] on span "Yearly" at bounding box center [167, 183] width 62 height 17
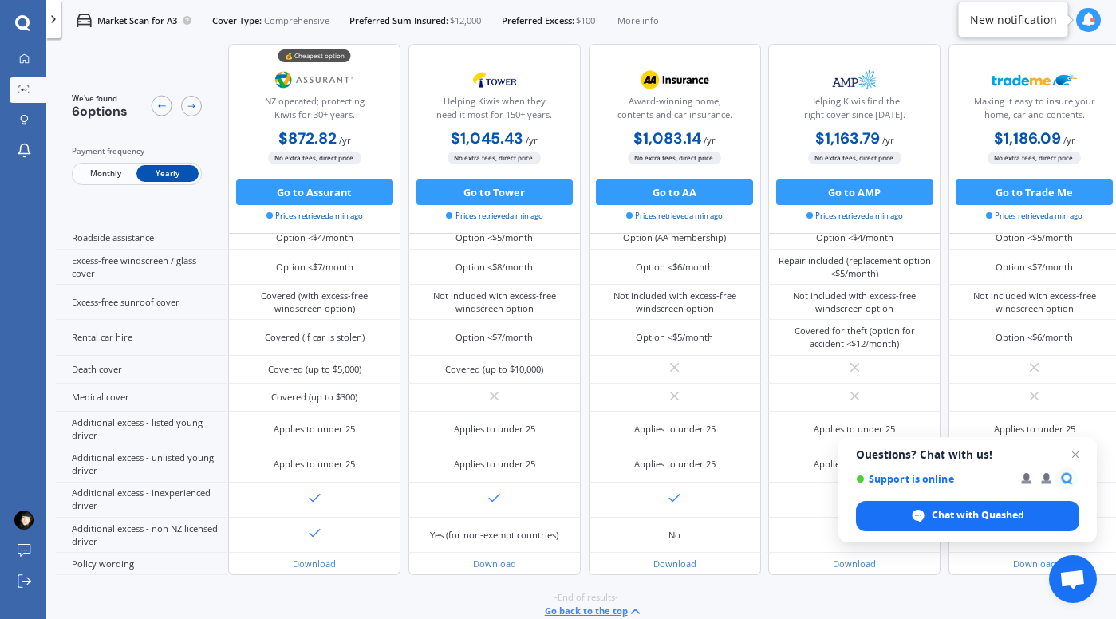
scroll to position [598, 0]
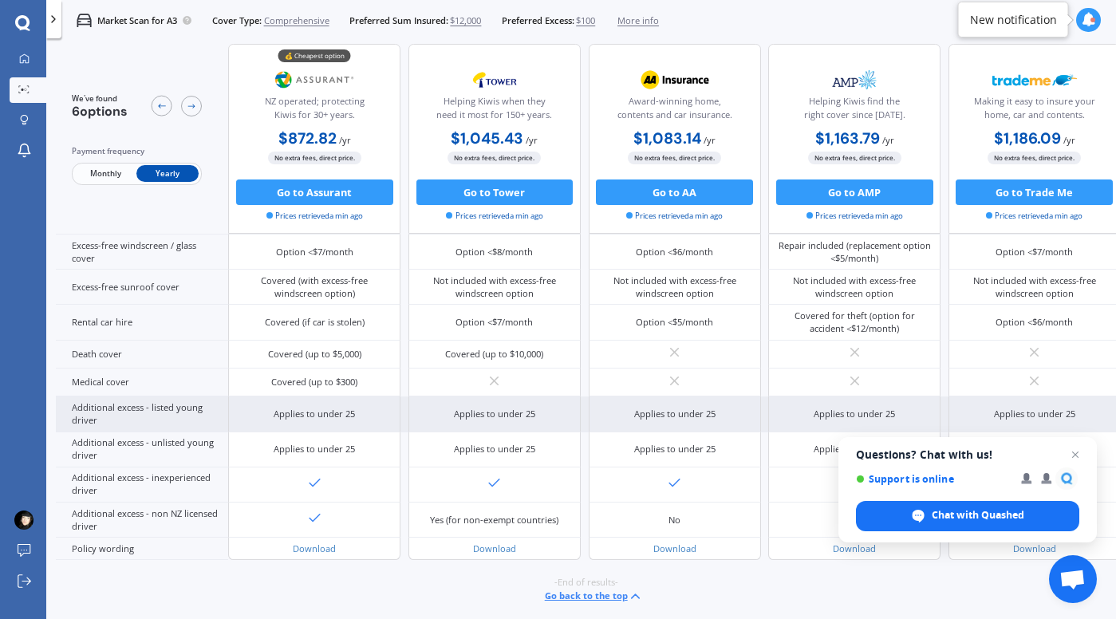
click at [471, 408] on div "Applies to under 25" at bounding box center [494, 414] width 81 height 13
click at [476, 408] on div "Applies to under 25" at bounding box center [494, 414] width 81 height 13
click at [175, 398] on div "Additional excess - listed young driver" at bounding box center [142, 413] width 172 height 35
click at [97, 403] on div "Additional excess - listed young driver" at bounding box center [142, 413] width 172 height 35
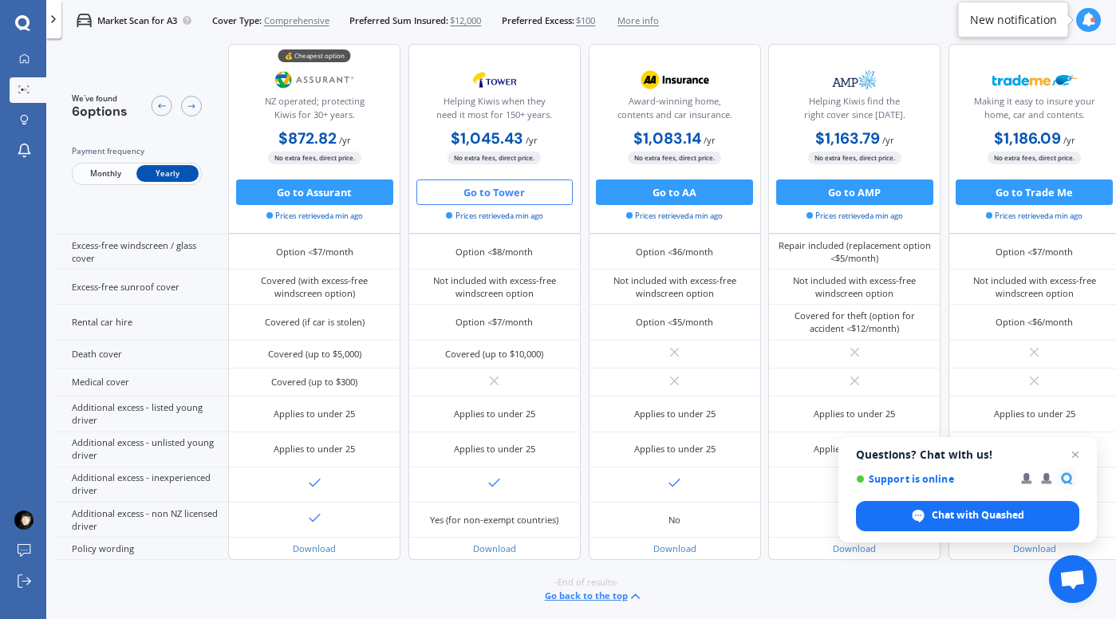
click at [491, 199] on button "Go to Tower" at bounding box center [494, 192] width 157 height 26
